Goal: Understand process/instructions: Learn how to perform a task or action

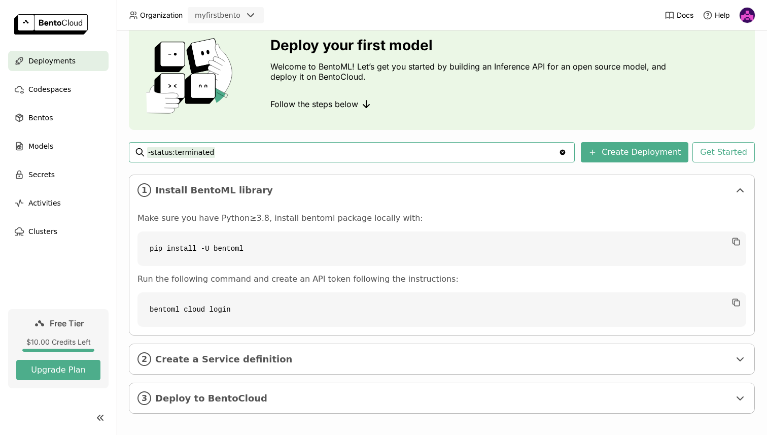
scroll to position [47, 0]
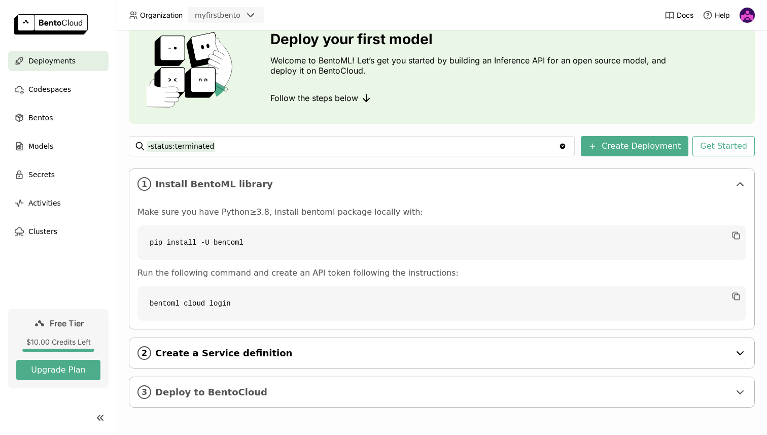
click at [485, 350] on span "Create a Service definition" at bounding box center [442, 353] width 575 height 11
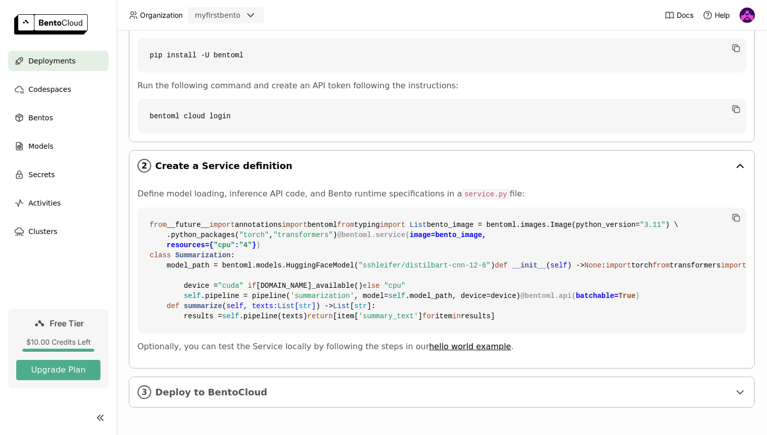
scroll to position [417, 0]
click at [492, 386] on div "3 Deploy to BentoCloud" at bounding box center [441, 392] width 625 height 30
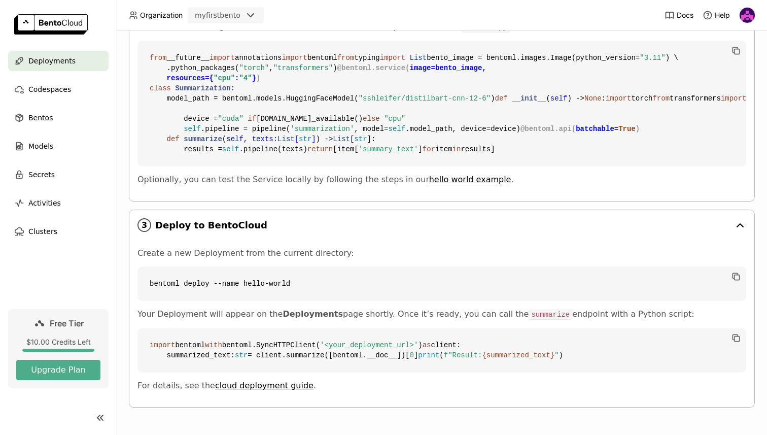
scroll to position [614, 0]
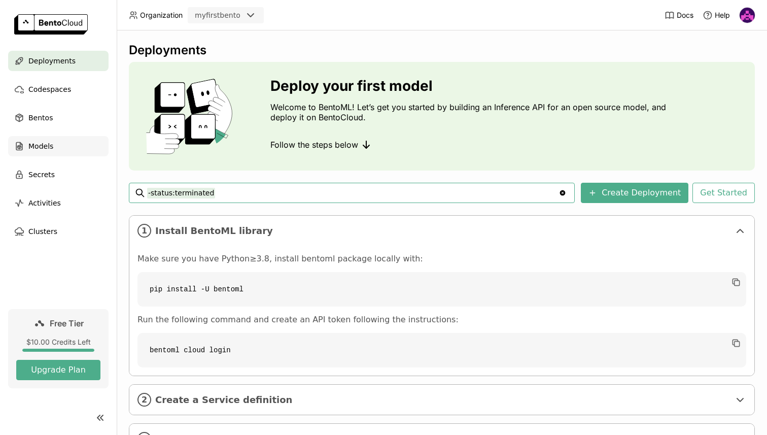
click at [61, 151] on div "Models" at bounding box center [58, 146] width 100 height 20
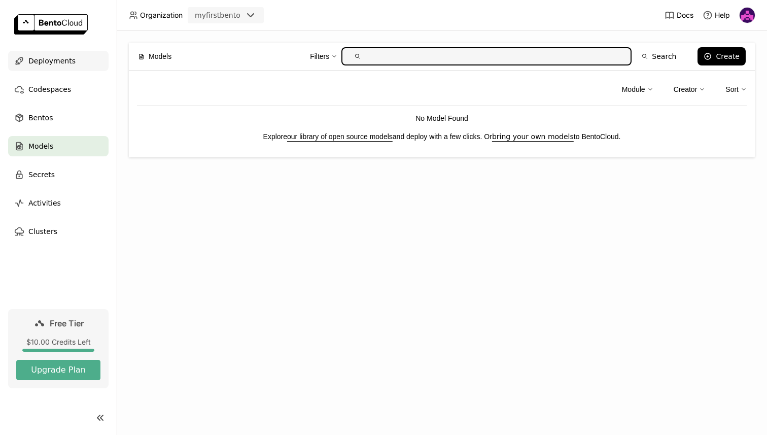
click at [46, 66] on span "Deployments" at bounding box center [51, 61] width 47 height 12
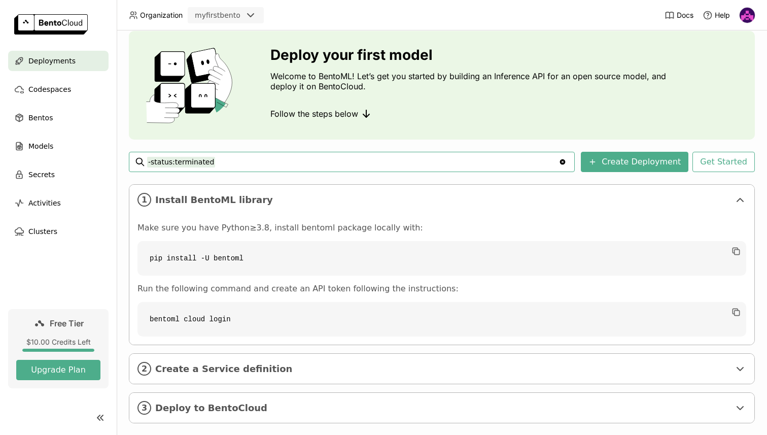
scroll to position [47, 0]
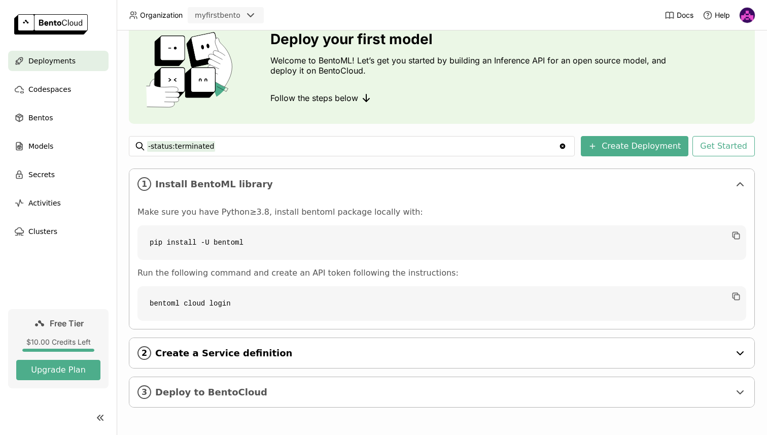
click at [344, 351] on span "Create a Service definition" at bounding box center [442, 353] width 575 height 11
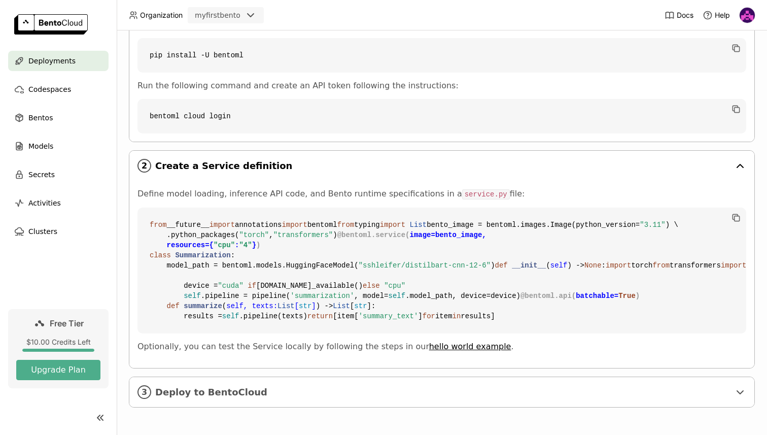
scroll to position [356, 0]
drag, startPoint x: 364, startPoint y: 256, endPoint x: 487, endPoint y: 259, distance: 123.3
click at [487, 261] on span ""sshleifer/distilbart-cnn-12-6"" at bounding box center [425, 265] width 132 height 8
click at [307, 393] on span "Deploy to BentoCloud" at bounding box center [442, 392] width 575 height 11
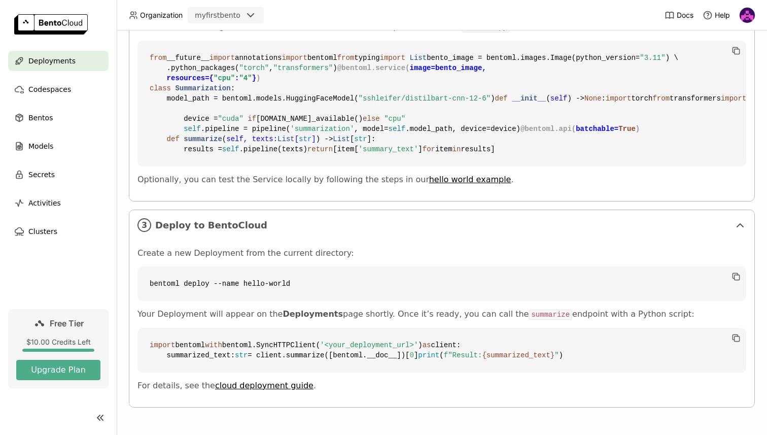
scroll to position [568, 0]
click at [264, 112] on code "from __future__ import annotations import bentoml from typing import List bento…" at bounding box center [441, 104] width 609 height 126
click at [327, 133] on span "'summarization'" at bounding box center [322, 129] width 64 height 8
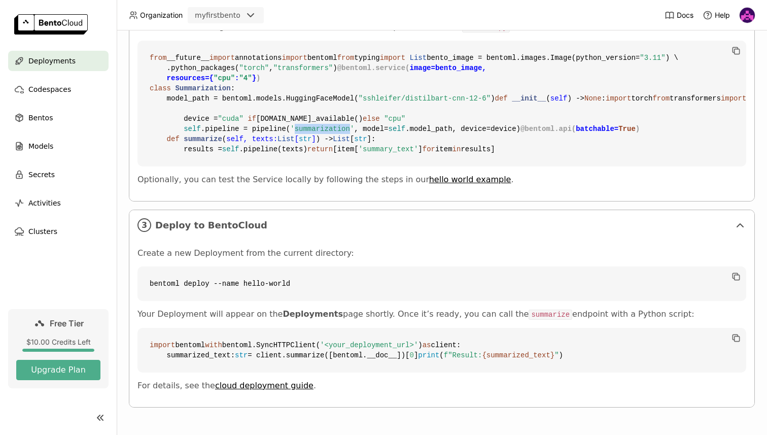
click at [327, 133] on span "'summarization'" at bounding box center [322, 129] width 64 height 8
click at [433, 166] on code "from __future__ import annotations import bentoml from typing import List bento…" at bounding box center [441, 104] width 609 height 126
click at [490, 166] on code "from __future__ import annotations import bentoml from typing import List bento…" at bounding box center [441, 104] width 609 height 126
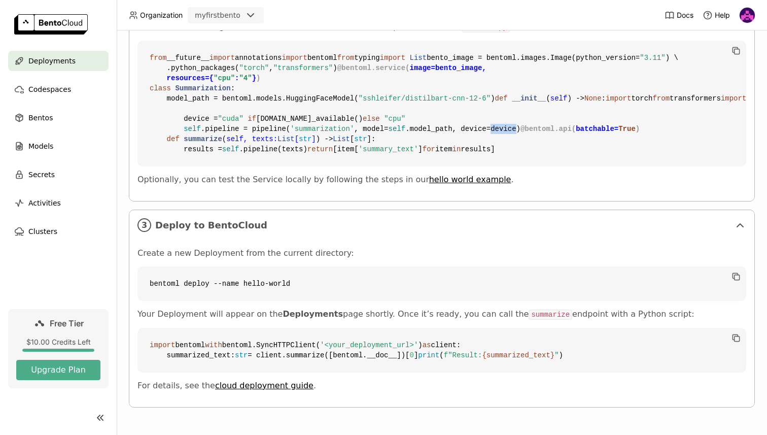
scroll to position [471, 0]
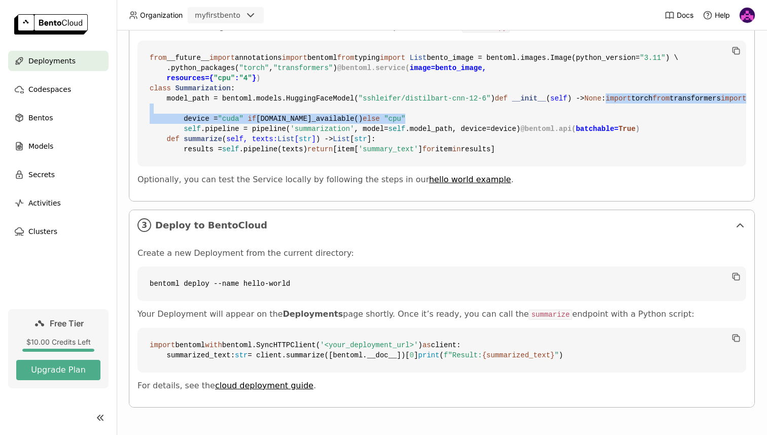
drag, startPoint x: 431, startPoint y: 196, endPoint x: 185, endPoint y: 168, distance: 247.7
click at [185, 166] on code "from __future__ import annotations import bentoml from typing import List bento…" at bounding box center [441, 104] width 609 height 126
click at [606, 102] on span "import" at bounding box center [618, 98] width 25 height 8
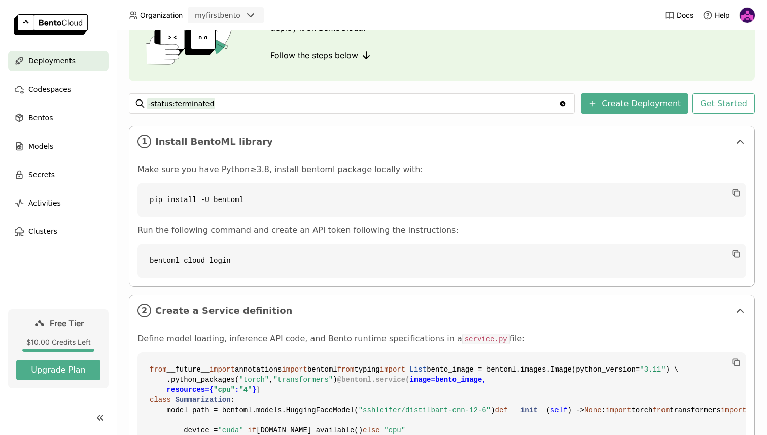
scroll to position [0, 0]
